Goal: Transaction & Acquisition: Purchase product/service

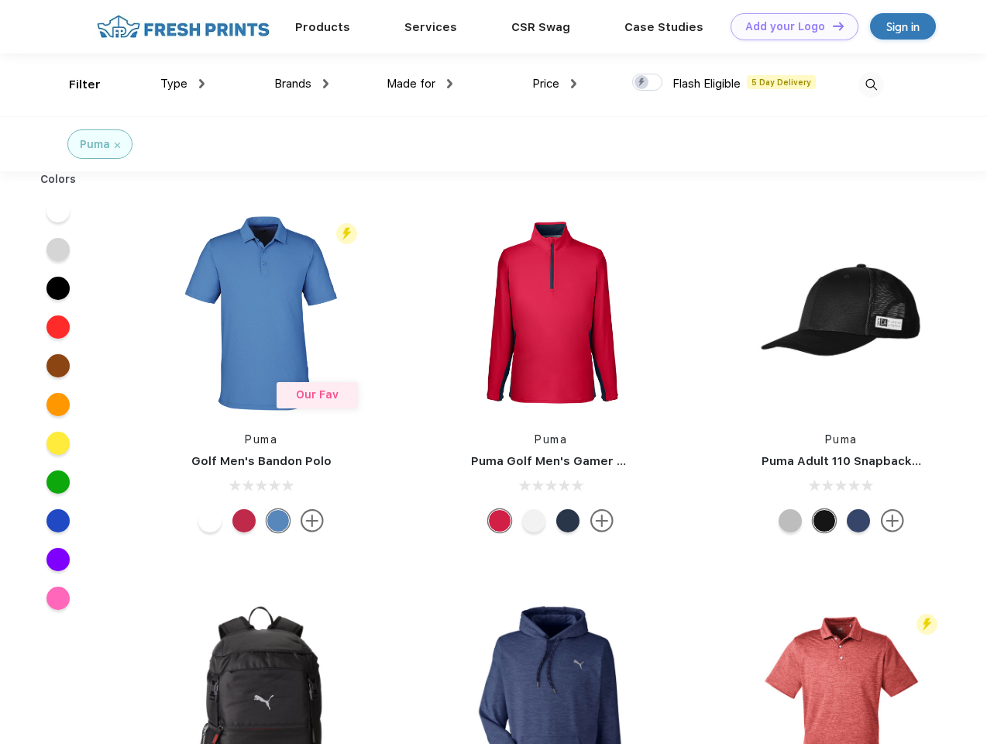
scroll to position [1, 0]
click at [789, 26] on link "Add your Logo Design Tool" at bounding box center [795, 26] width 128 height 27
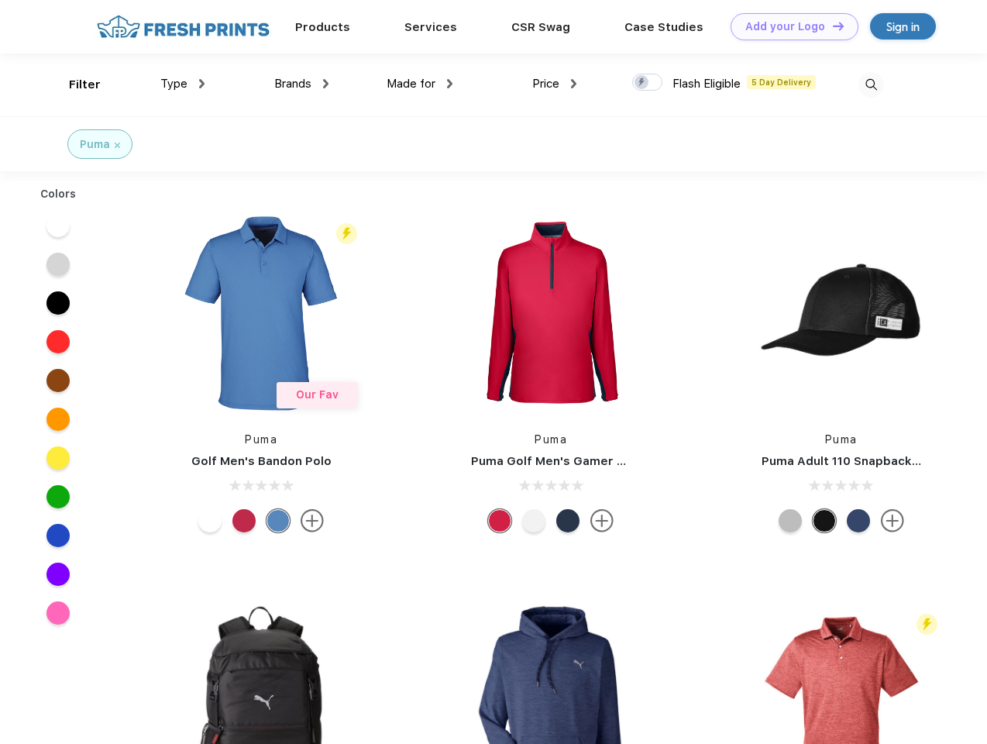
click at [0, 0] on div "Design Tool" at bounding box center [0, 0] width 0 height 0
click at [831, 26] on link "Add your Logo Design Tool" at bounding box center [795, 26] width 128 height 27
click at [74, 84] on div "Filter" at bounding box center [85, 85] width 32 height 18
click at [183, 84] on span "Type" at bounding box center [173, 84] width 27 height 14
click at [301, 84] on span "Brands" at bounding box center [292, 84] width 37 height 14
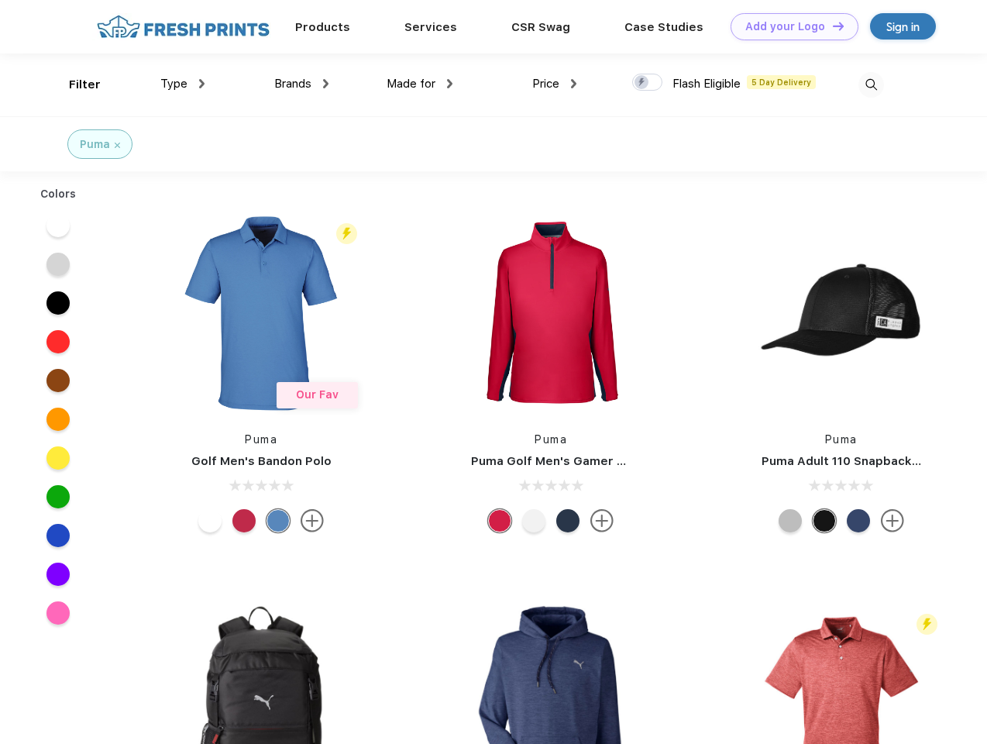
click at [420, 84] on span "Made for" at bounding box center [411, 84] width 49 height 14
click at [555, 84] on span "Price" at bounding box center [545, 84] width 27 height 14
click at [648, 83] on div at bounding box center [647, 82] width 30 height 17
click at [642, 83] on input "checkbox" at bounding box center [637, 78] width 10 height 10
click at [871, 84] on img at bounding box center [871, 85] width 26 height 26
